Goal: Information Seeking & Learning: Learn about a topic

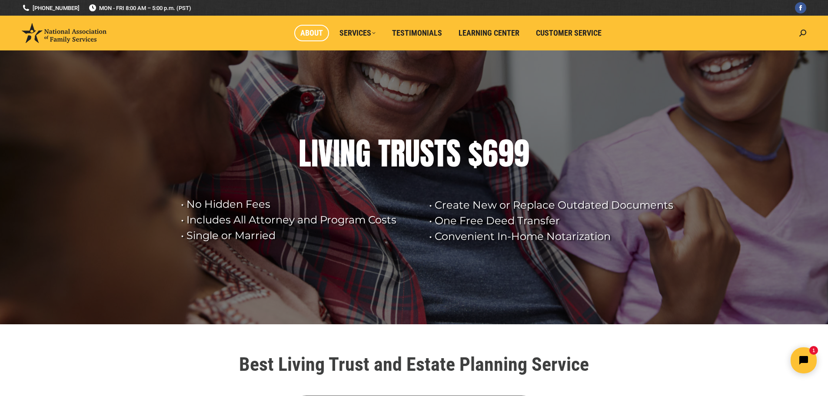
click at [305, 37] on span "About" at bounding box center [311, 33] width 23 height 10
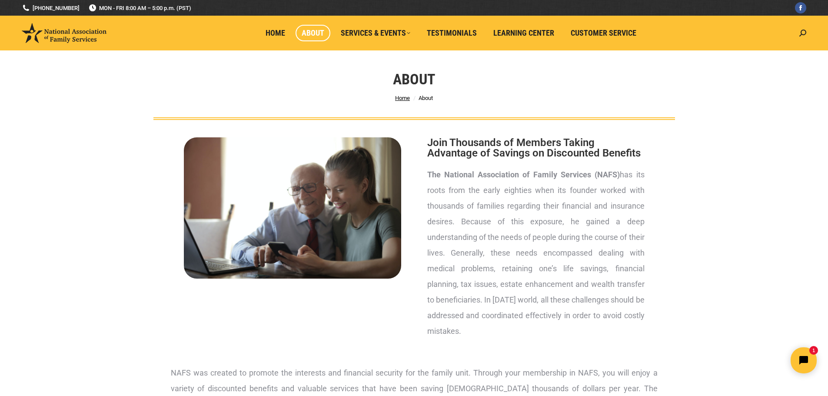
click at [401, 99] on span "Home" at bounding box center [402, 98] width 15 height 7
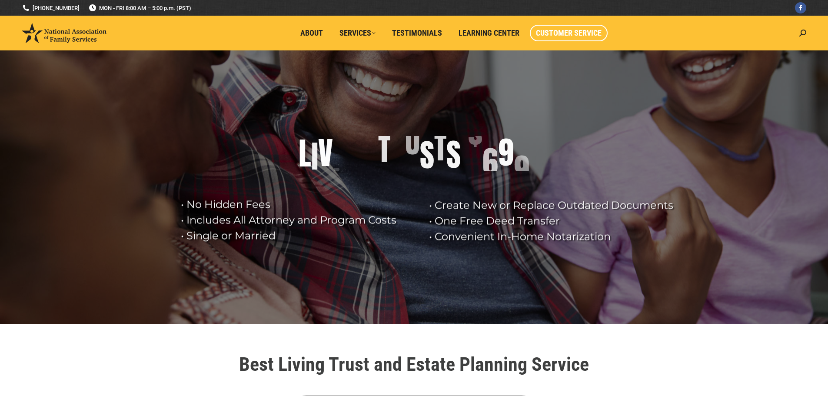
click at [578, 34] on span "Customer Service" at bounding box center [569, 33] width 66 height 10
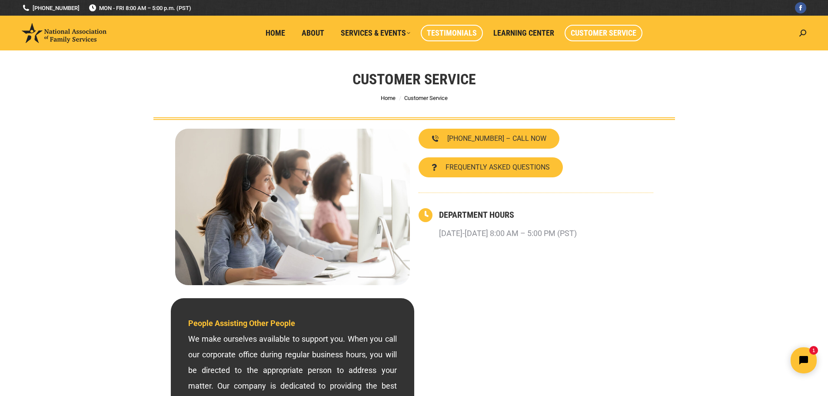
click at [470, 33] on span "Testimonials" at bounding box center [452, 33] width 50 height 10
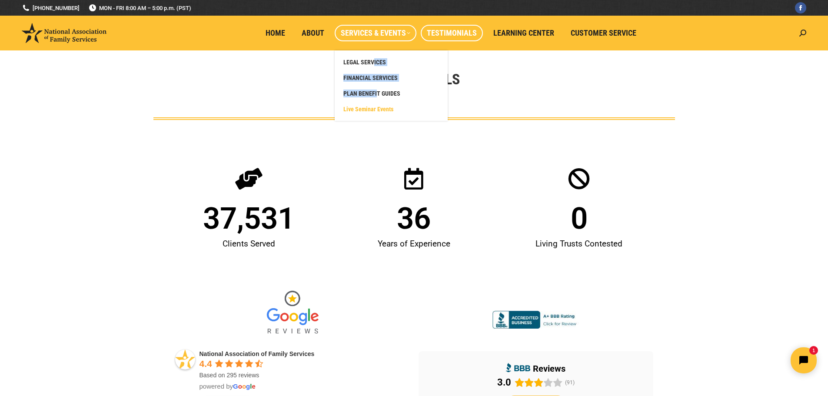
drag, startPoint x: 375, startPoint y: 56, endPoint x: 375, endPoint y: 104, distance: 47.8
click at [375, 104] on ul "LEGAL SERVICES FINANCIAL SERVICES PLAN BENEFIT GUIDES Live Seminar Events" at bounding box center [391, 85] width 113 height 70
click at [376, 108] on span "Live Seminar Events" at bounding box center [368, 109] width 50 height 8
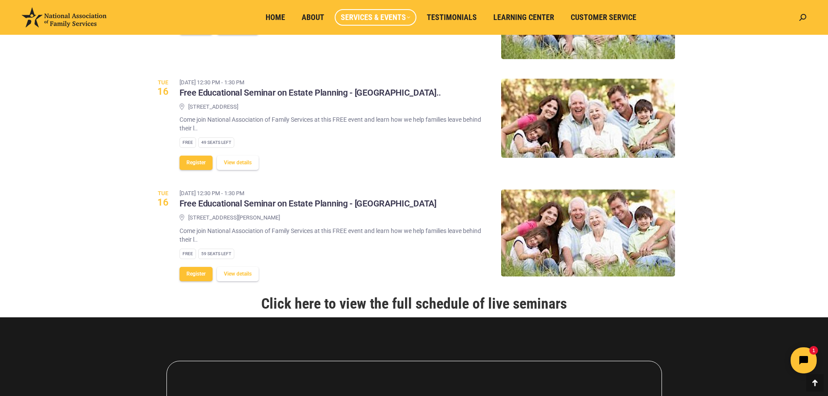
scroll to position [952, 0]
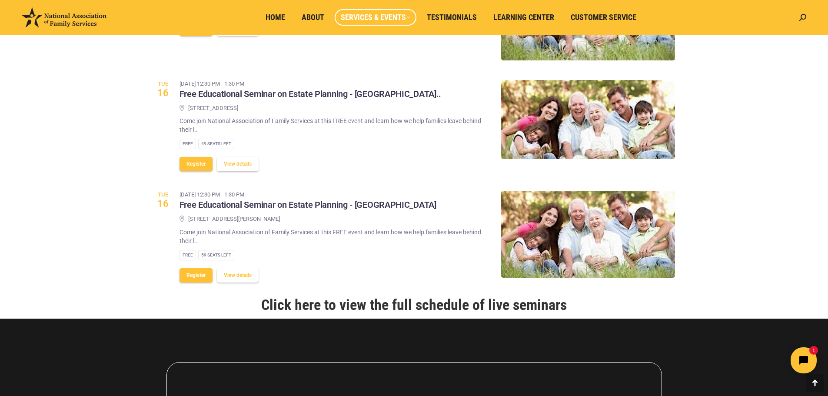
click at [378, 313] on link "Click here to view the full schedule of live seminars" at bounding box center [413, 304] width 305 height 17
